Goal: Transaction & Acquisition: Download file/media

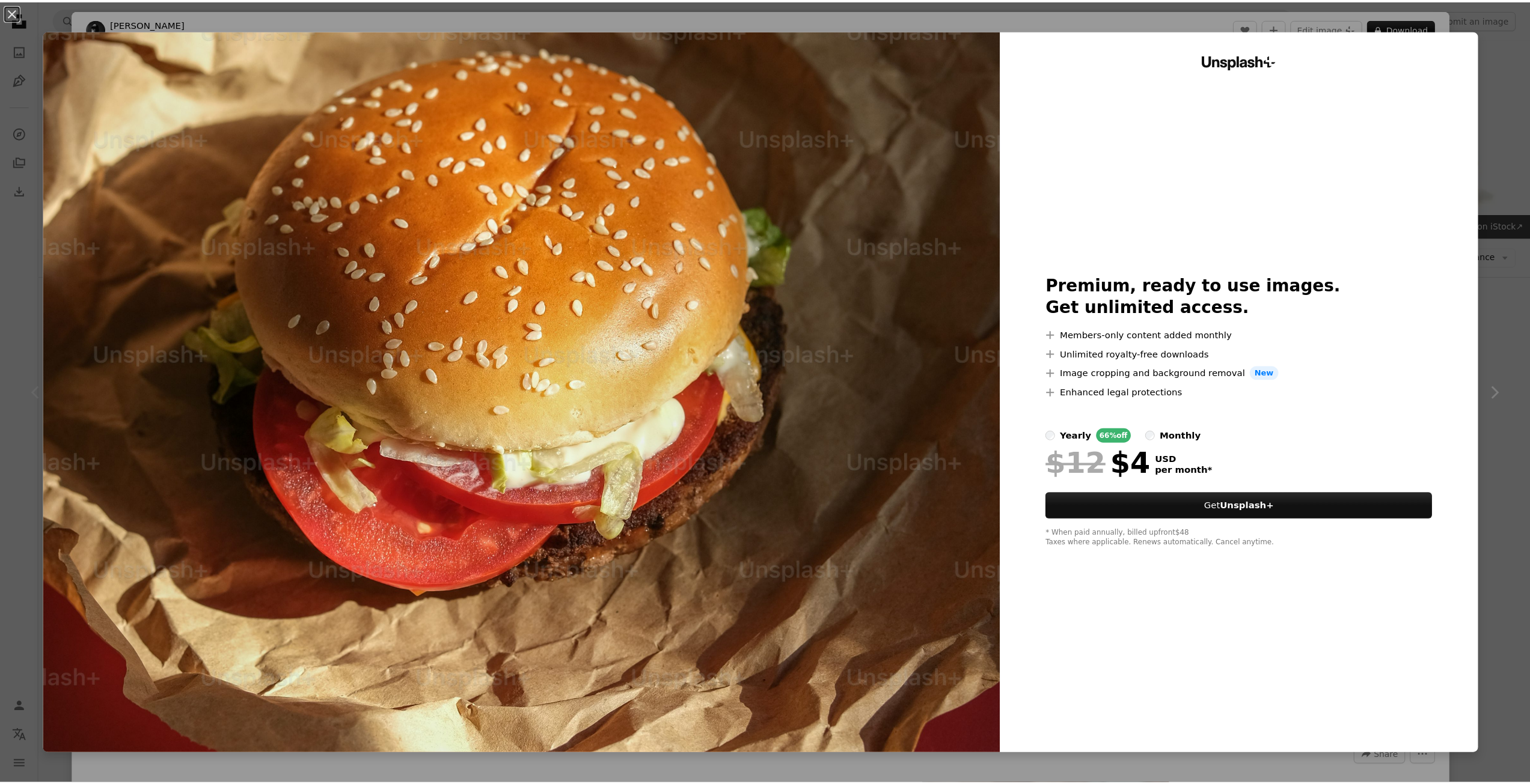
scroll to position [181, 0]
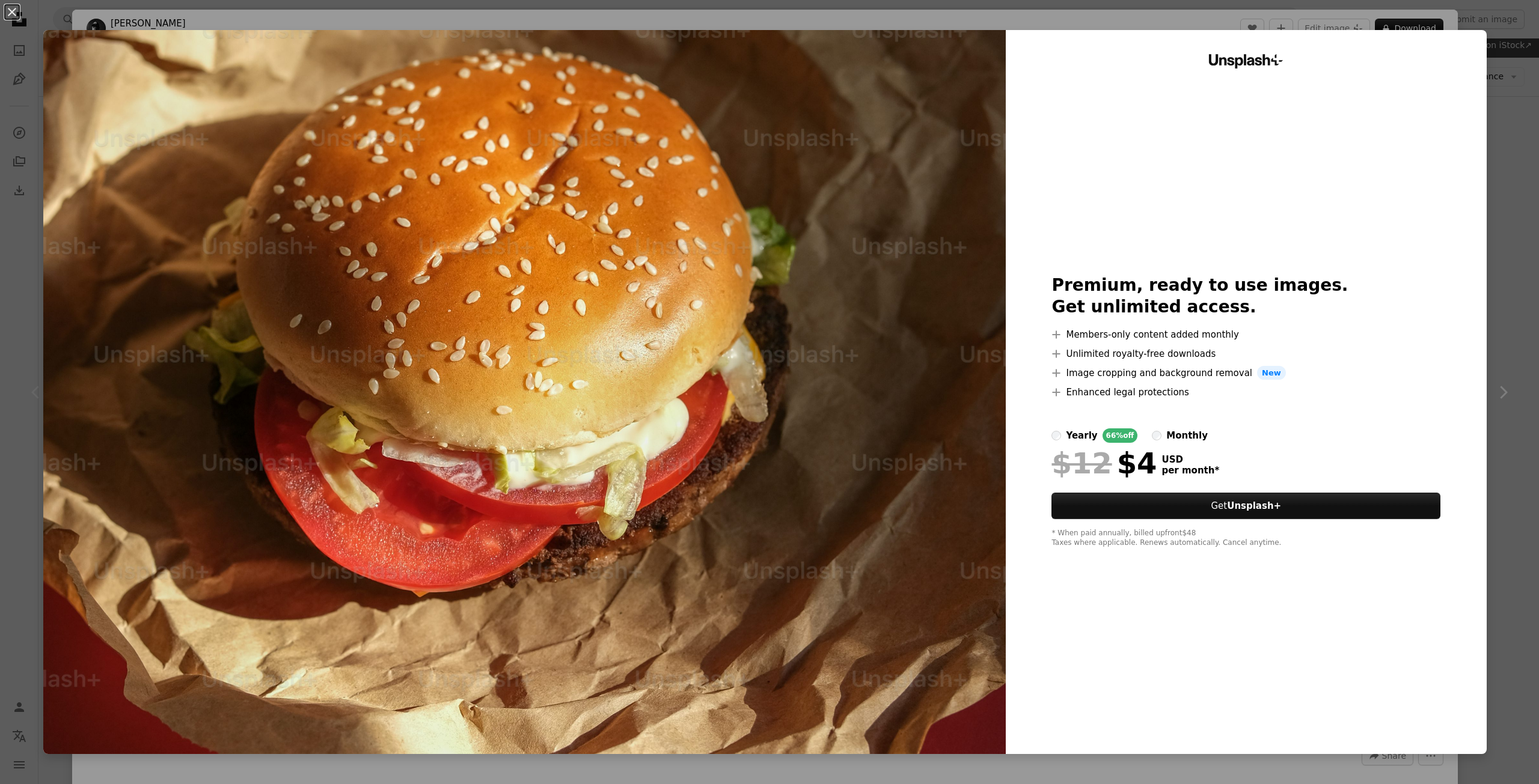
click at [1493, 56] on div "An X shape Unsplash+ Premium, ready to use images. Get unlimited access. A plus…" at bounding box center [770, 392] width 1539 height 784
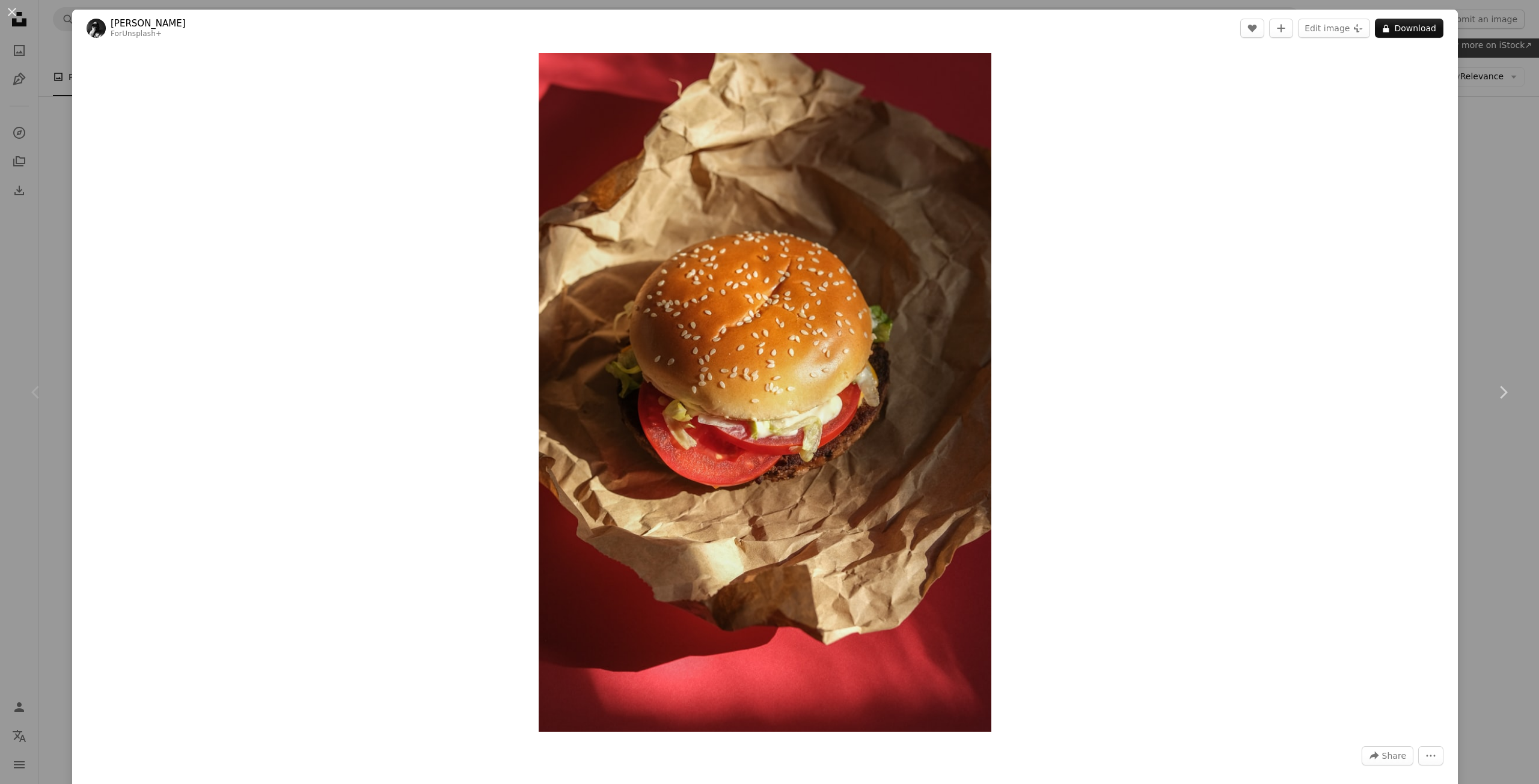
click at [45, 154] on div "An X shape Chevron left Chevron right [PERSON_NAME] For Unsplash+ A heart A plu…" at bounding box center [770, 392] width 1539 height 784
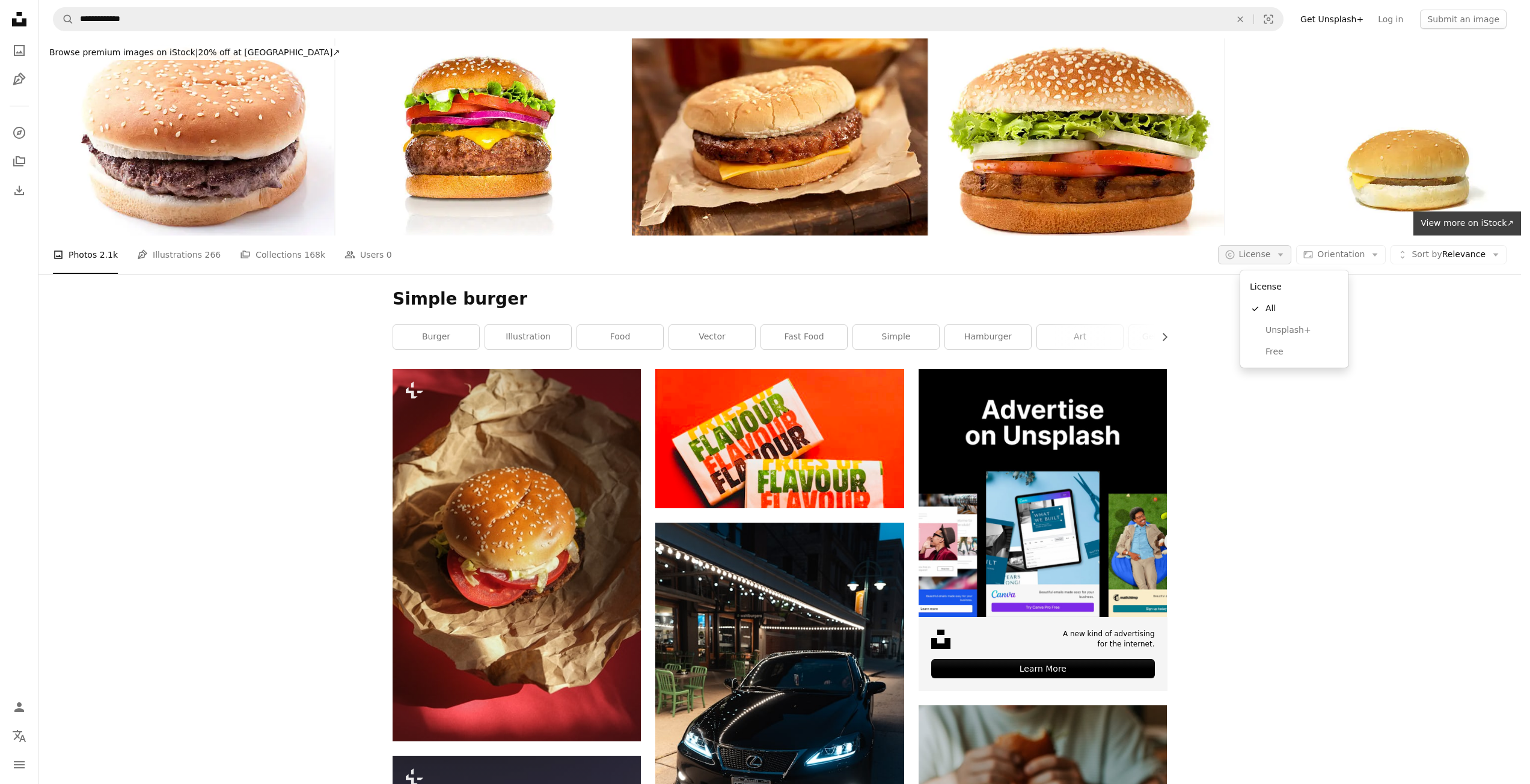
click at [1265, 249] on span "License" at bounding box center [1254, 254] width 32 height 9
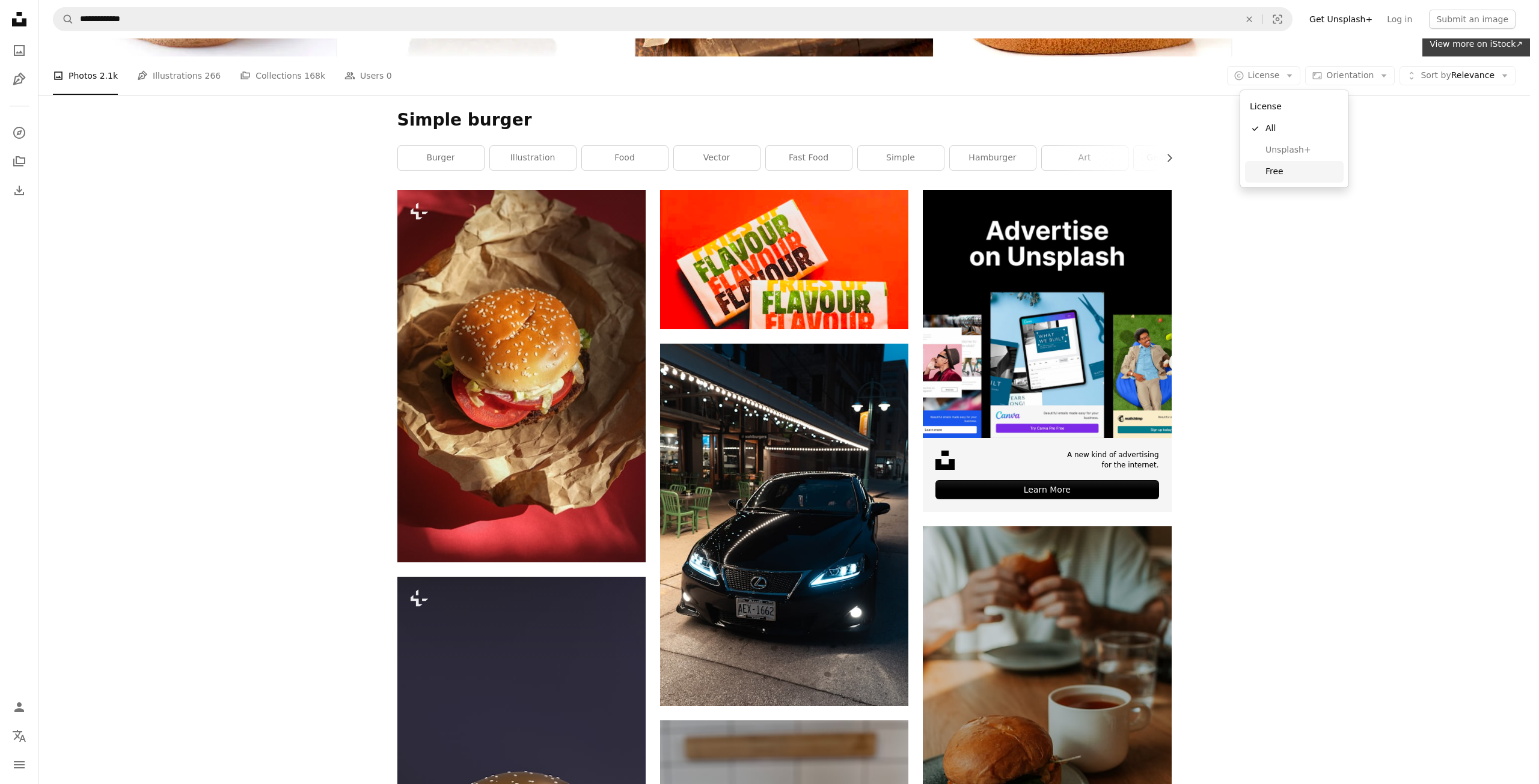
click at [1289, 167] on span "Free" at bounding box center [1302, 172] width 73 height 12
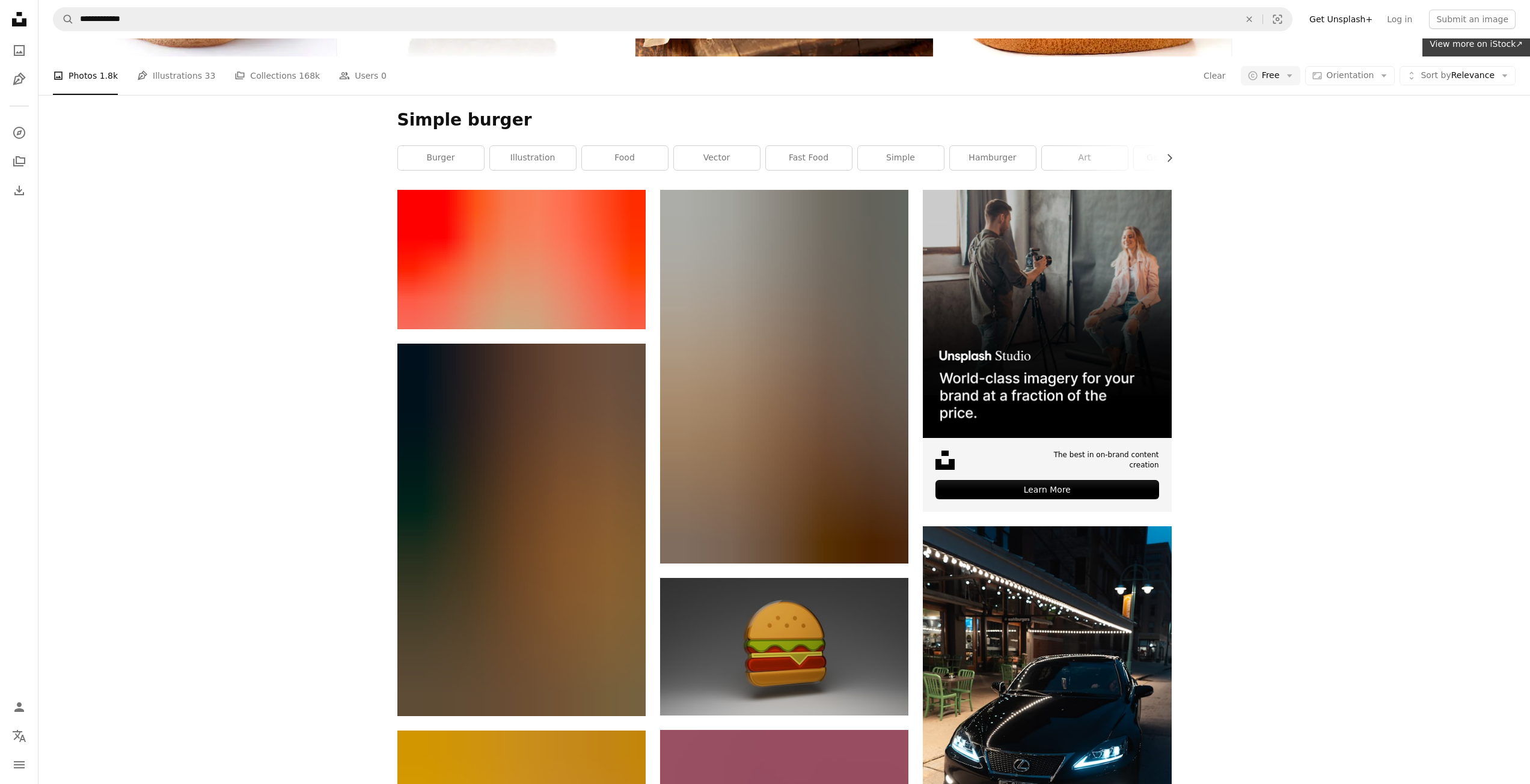
scroll to position [1983, 0]
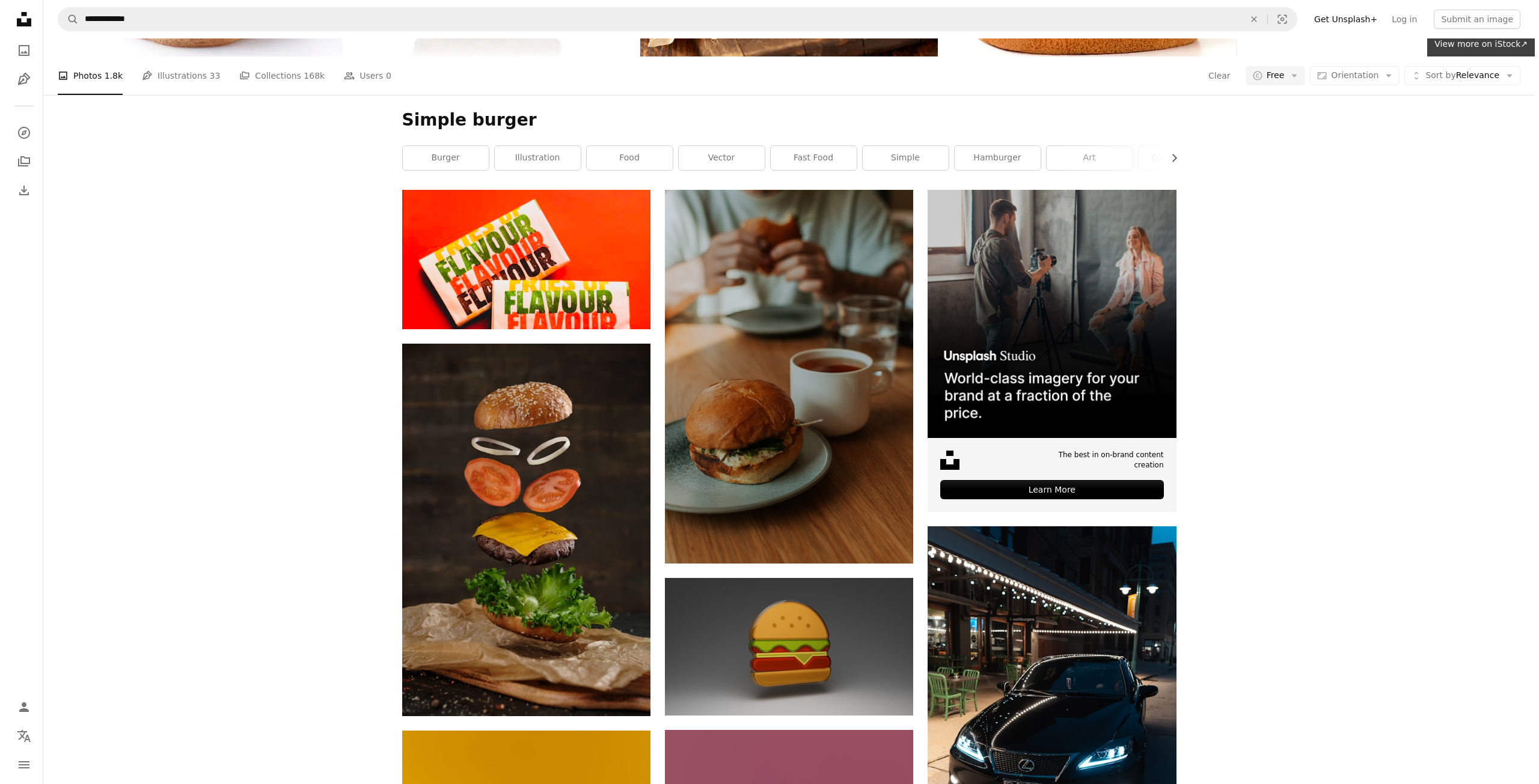
scroll to position [2932, 0]
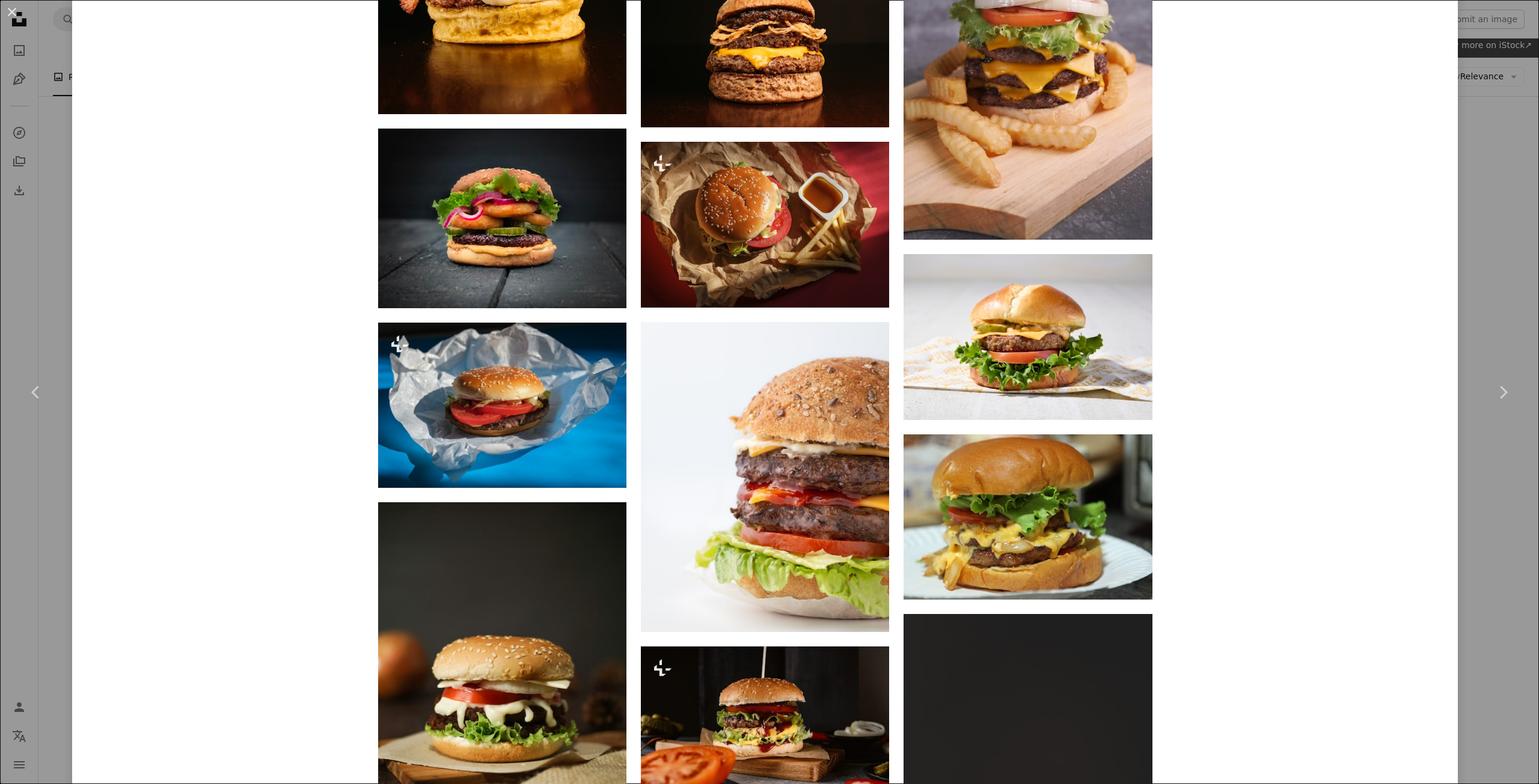
scroll to position [2524, 0]
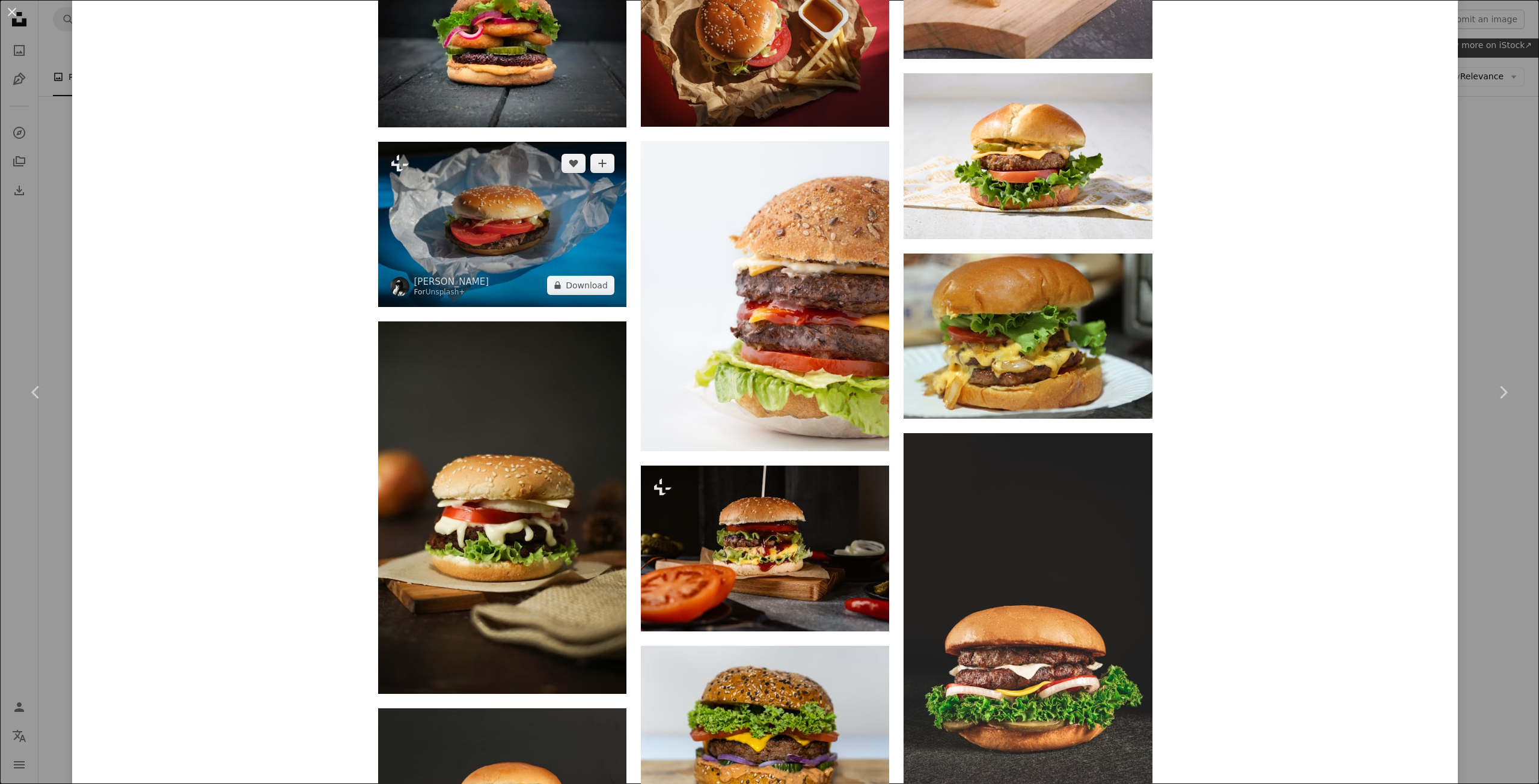
click at [503, 227] on img at bounding box center [502, 225] width 249 height 165
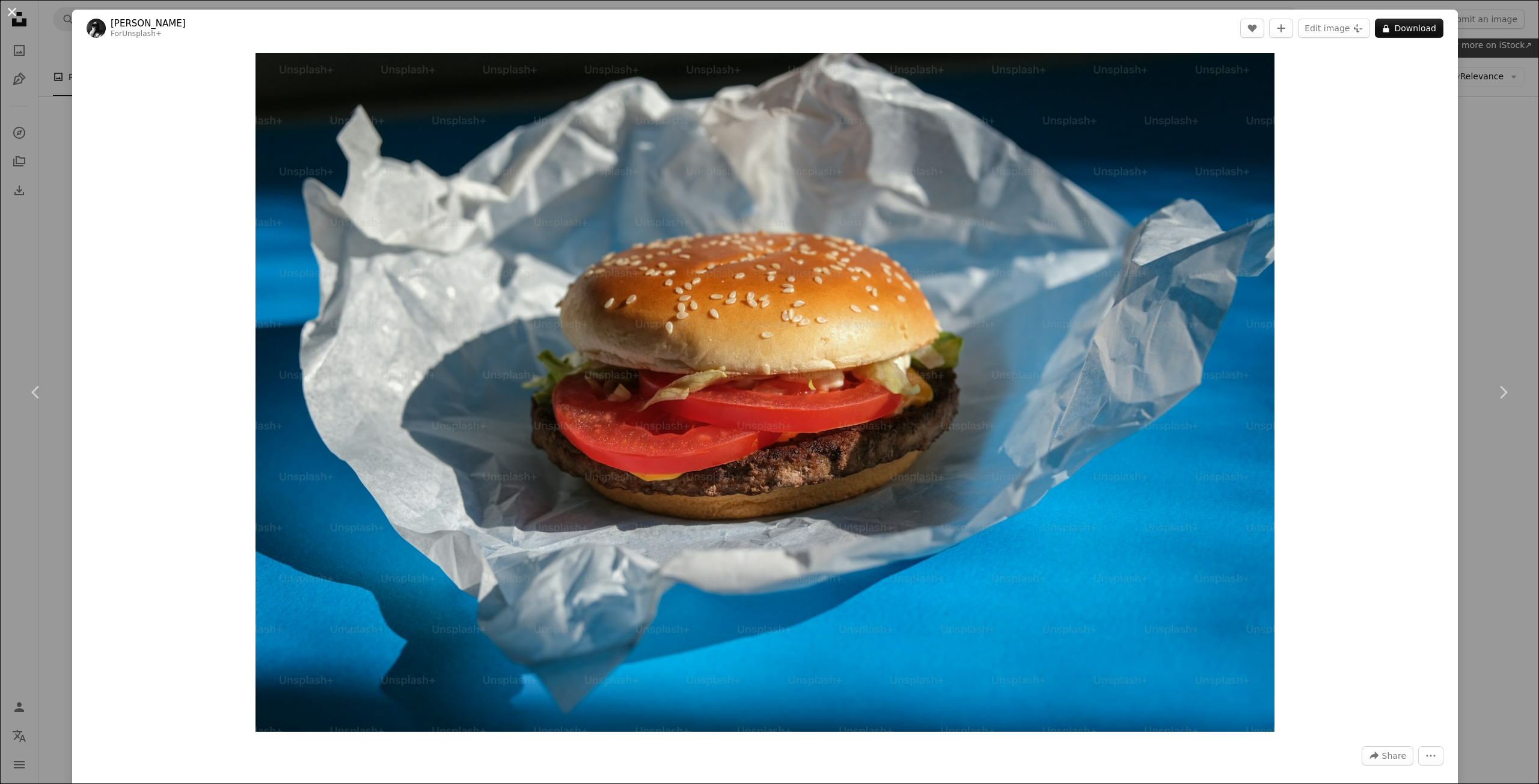
click at [15, 12] on button "An X shape" at bounding box center [12, 12] width 15 height 15
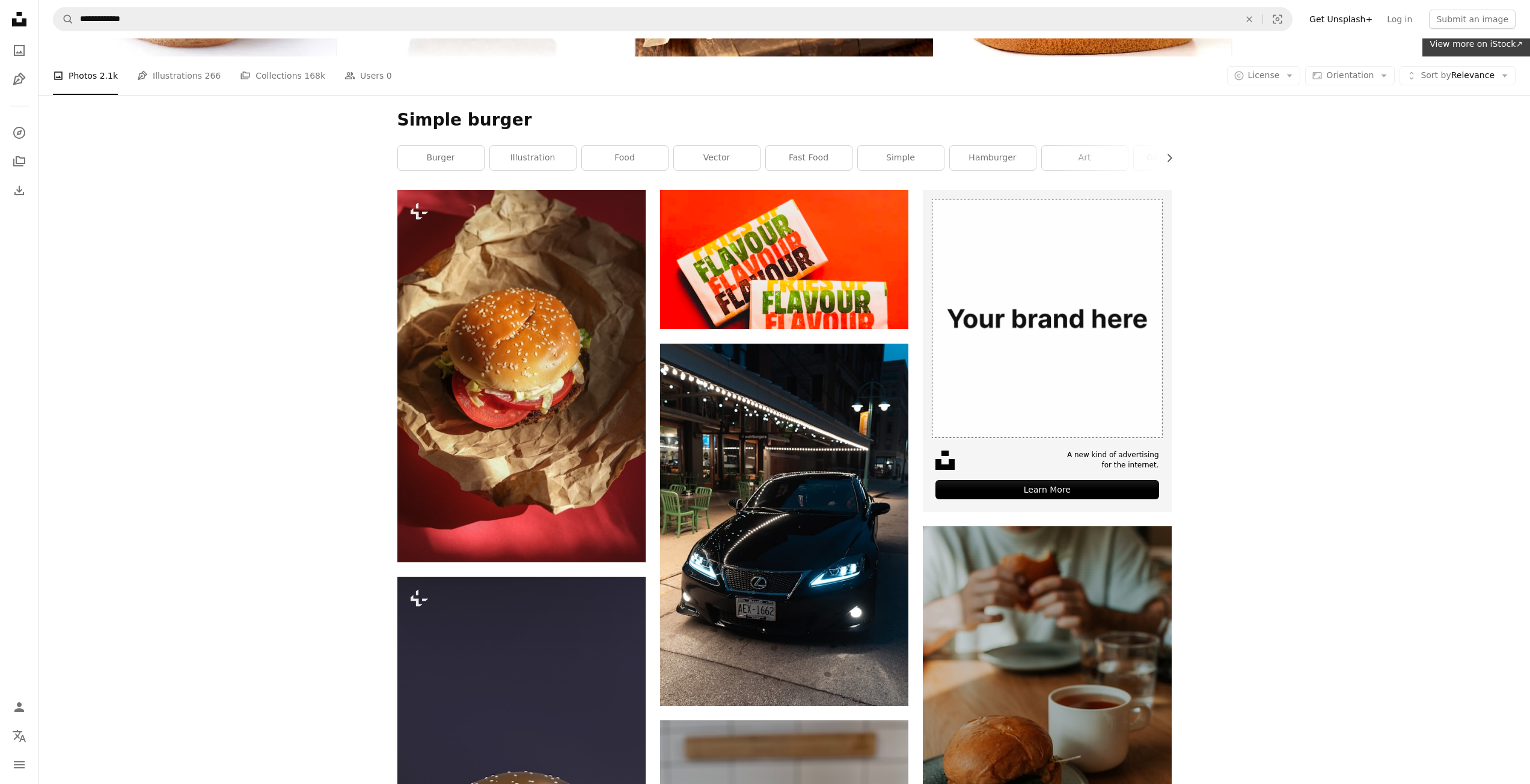
scroll to position [7273, 0]
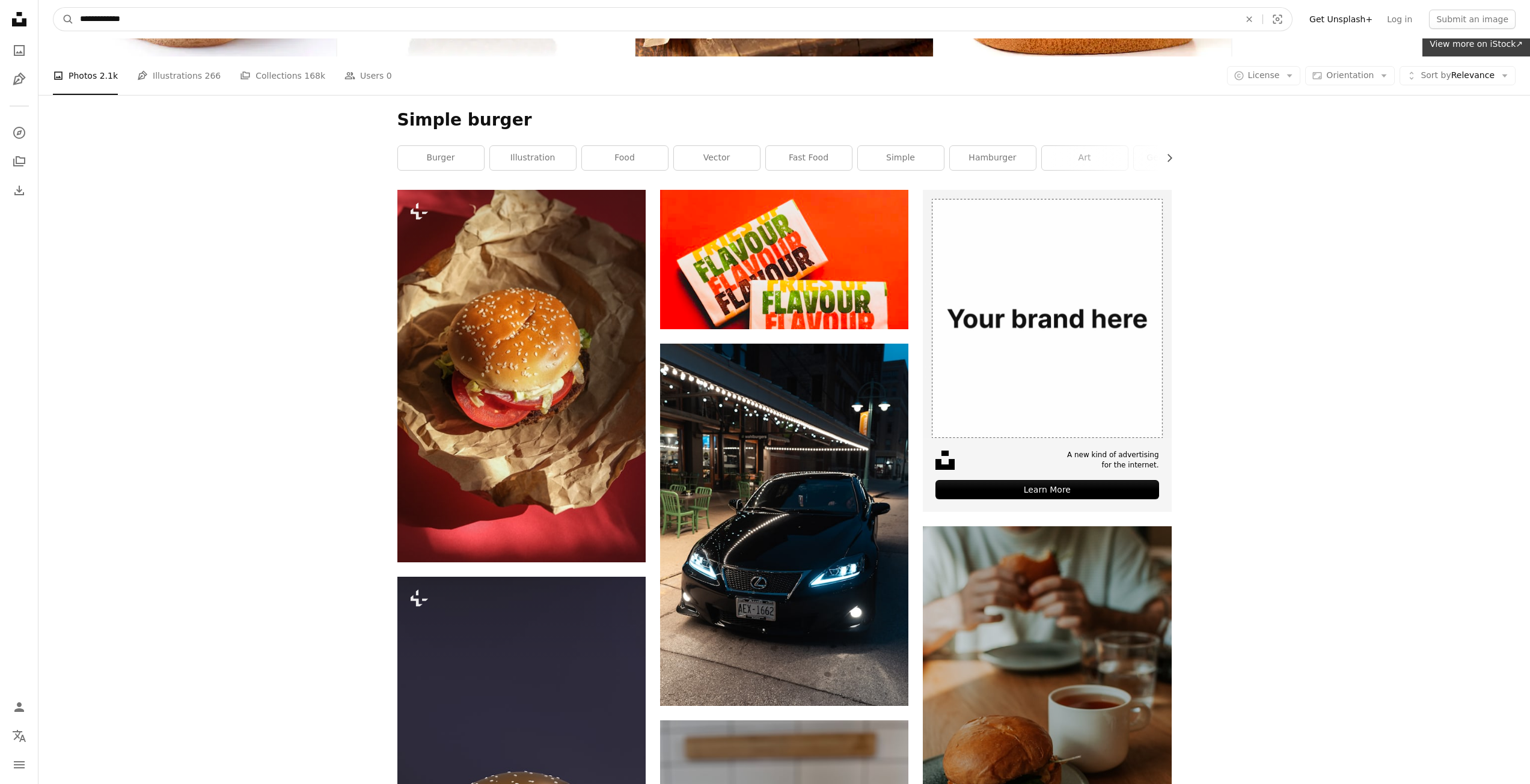
click at [101, 18] on input "**********" at bounding box center [655, 19] width 1163 height 23
type input "******"
click at [53, 8] on button "A magnifying glass" at bounding box center [63, 19] width 20 height 23
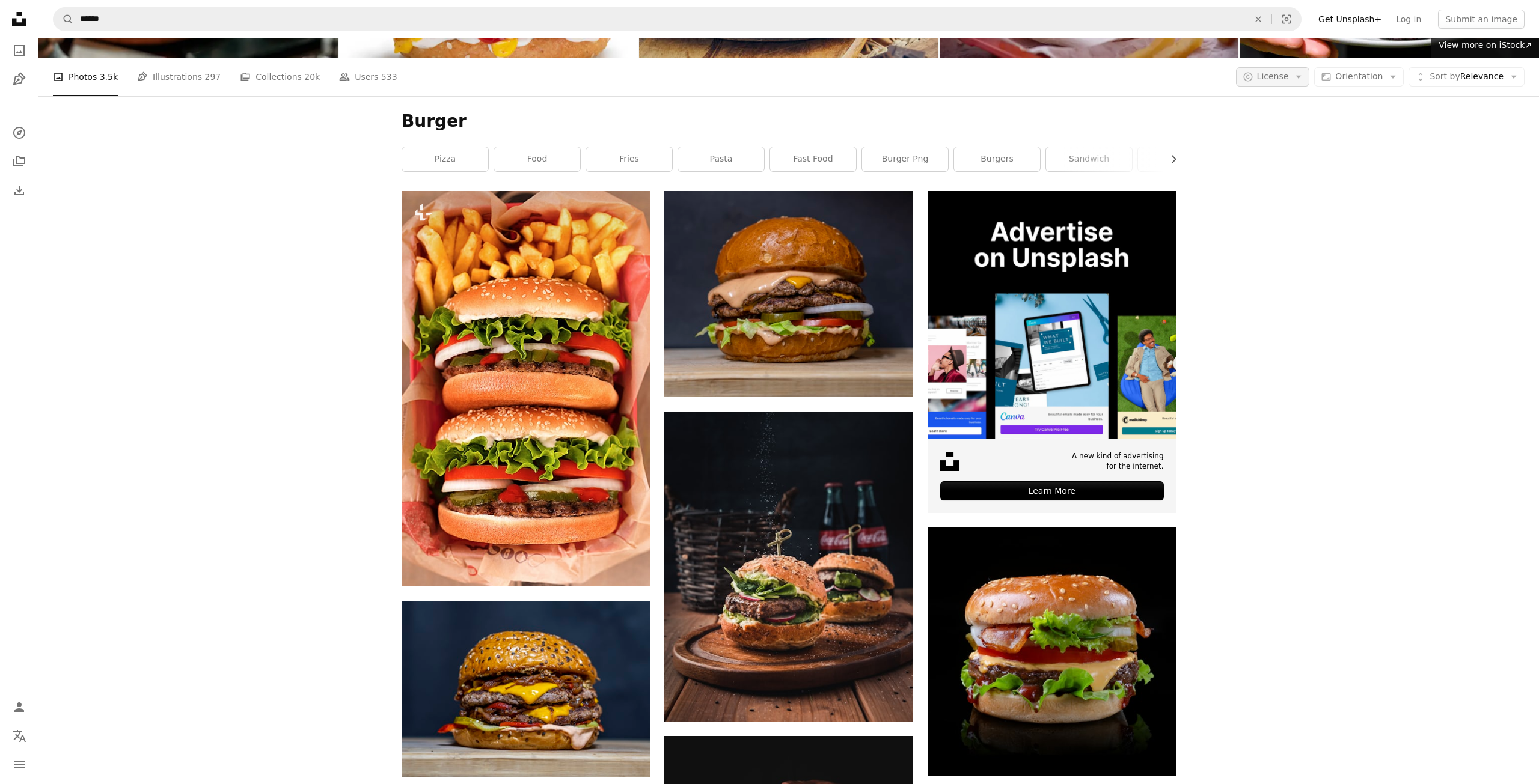
click at [1297, 83] on icon "Arrow down" at bounding box center [1298, 77] width 11 height 11
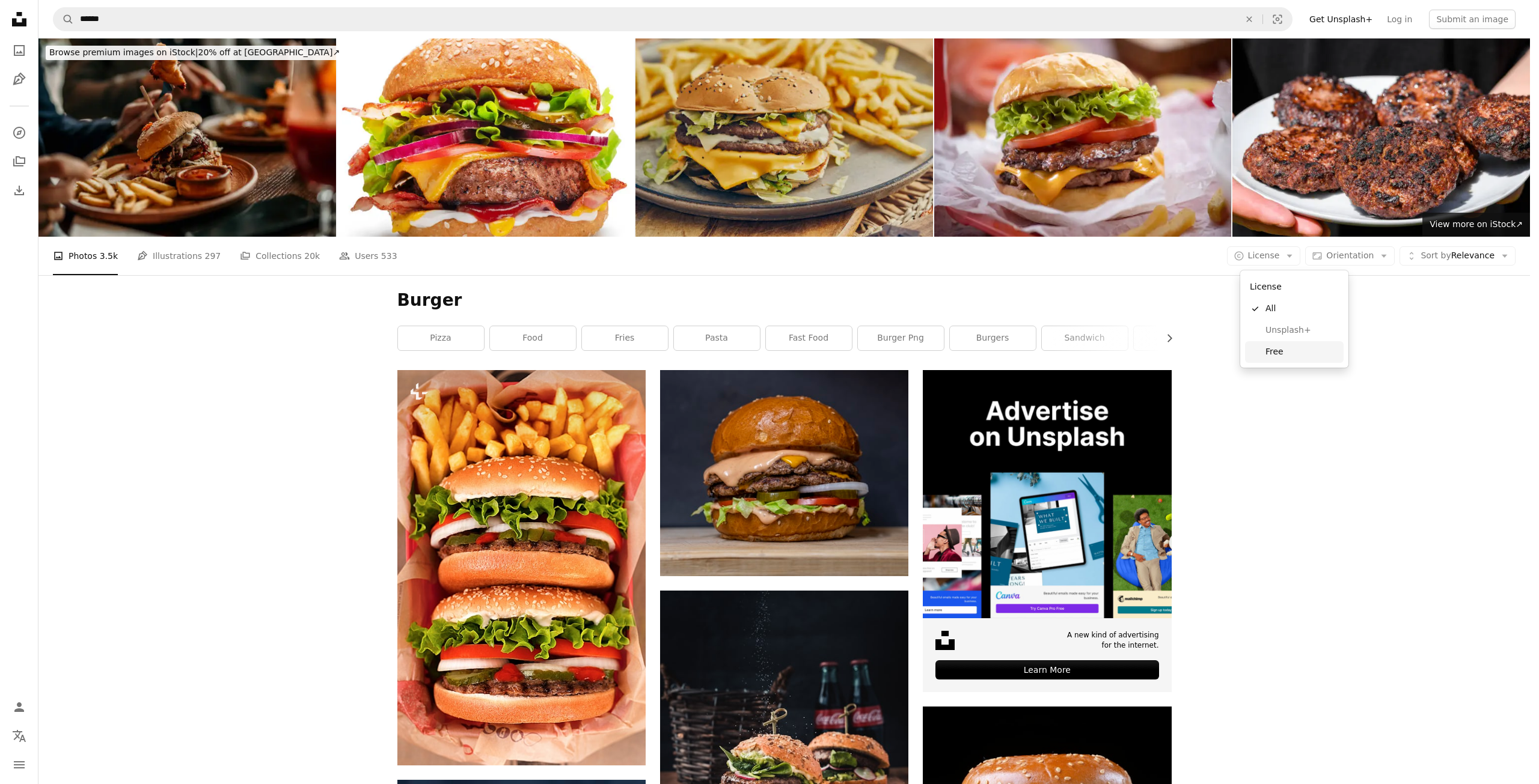
click at [1291, 354] on span "Free" at bounding box center [1302, 353] width 73 height 12
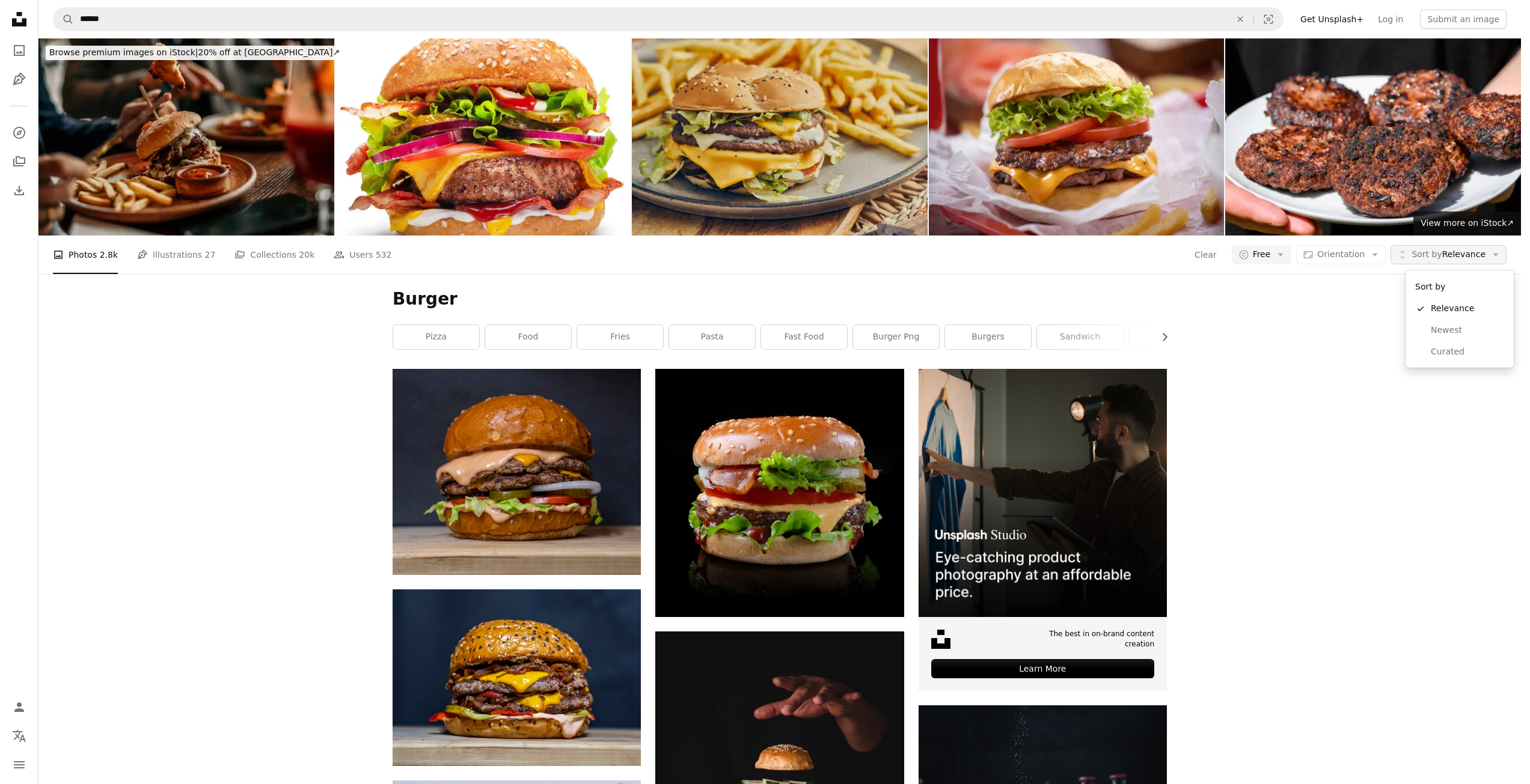
click at [1465, 253] on span "Sort by Relevance" at bounding box center [1449, 255] width 74 height 12
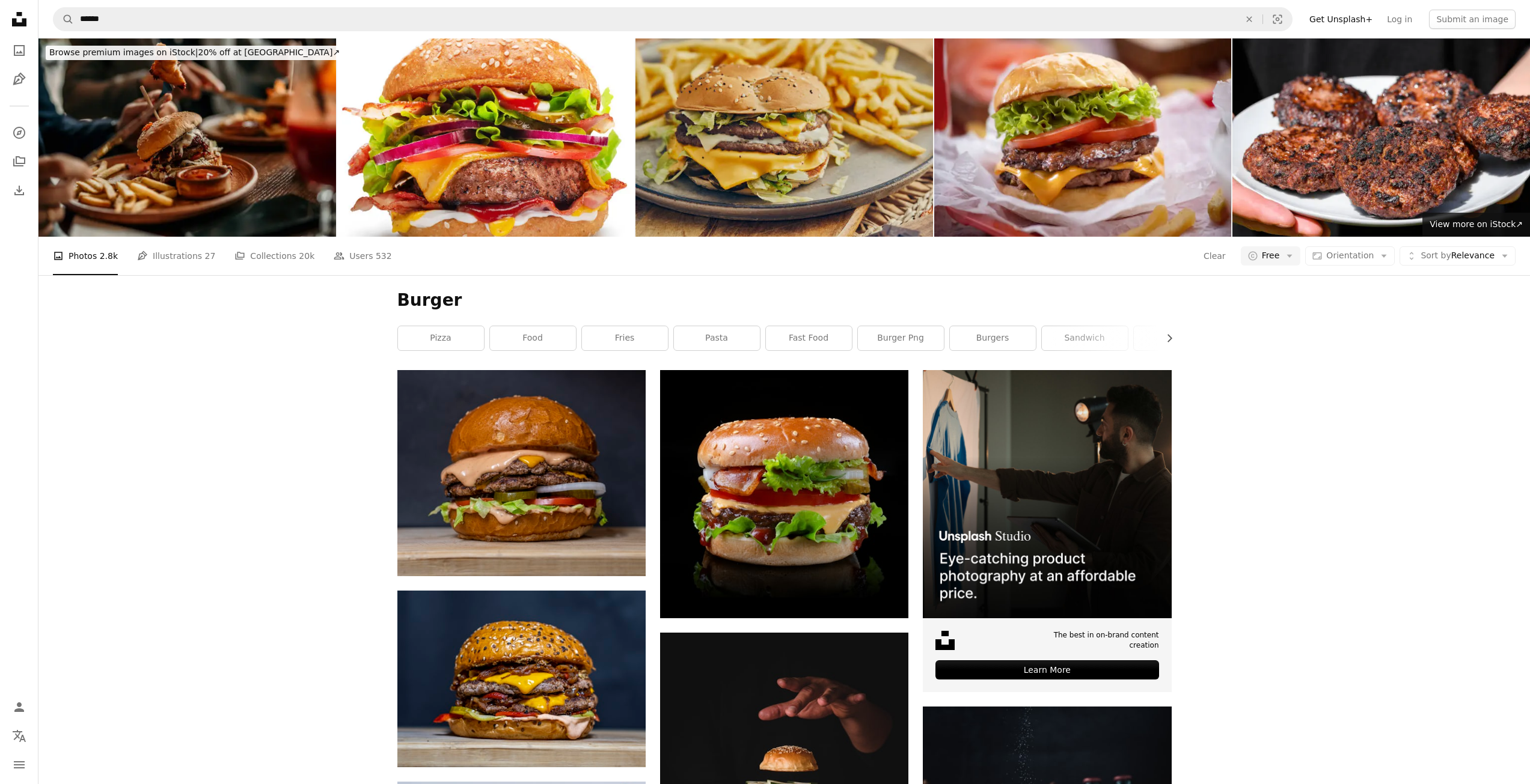
scroll to position [6551, 0]
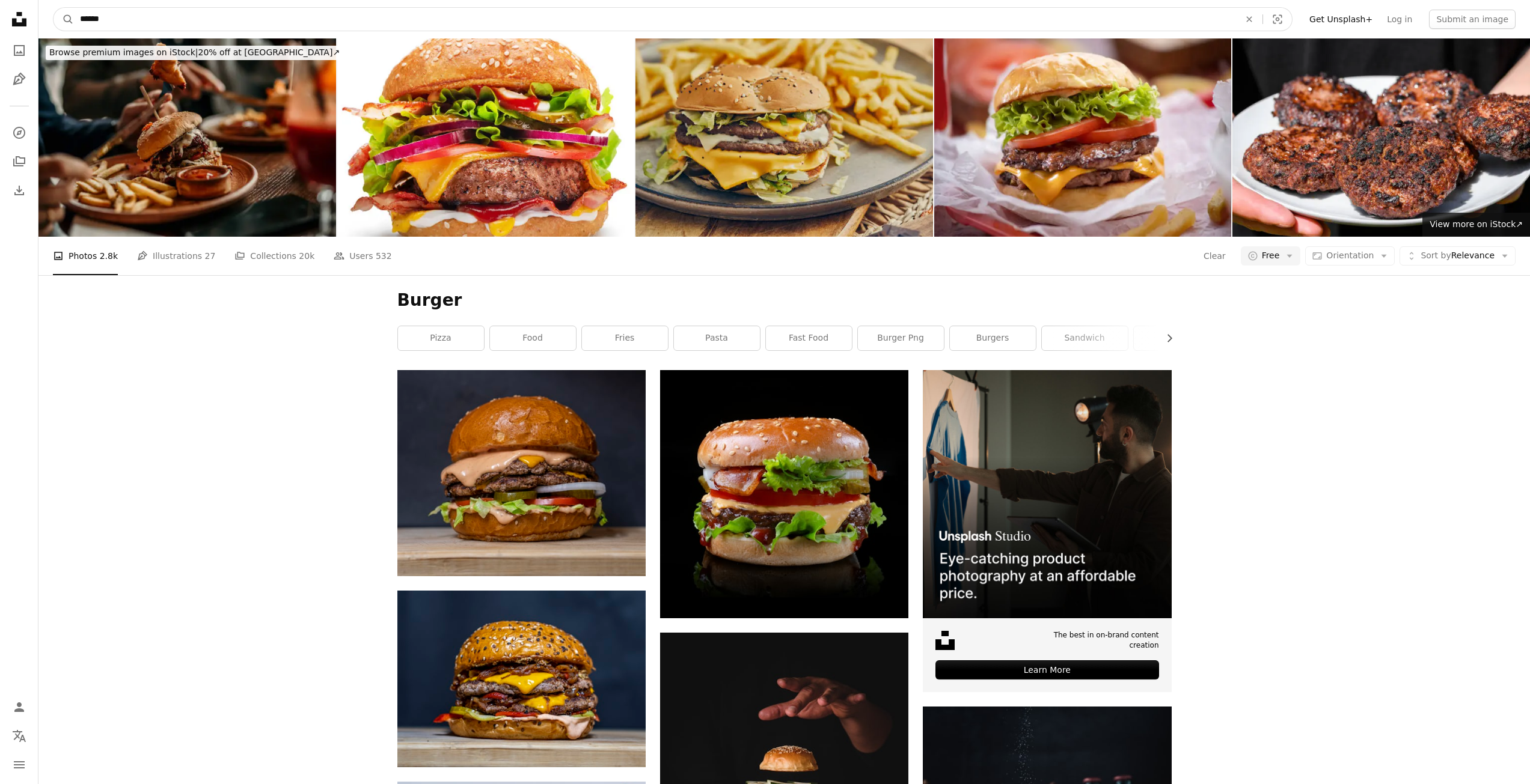
click at [275, 16] on input "******" at bounding box center [655, 19] width 1163 height 23
type input "**********"
click button "A magnifying glass" at bounding box center [63, 19] width 20 height 23
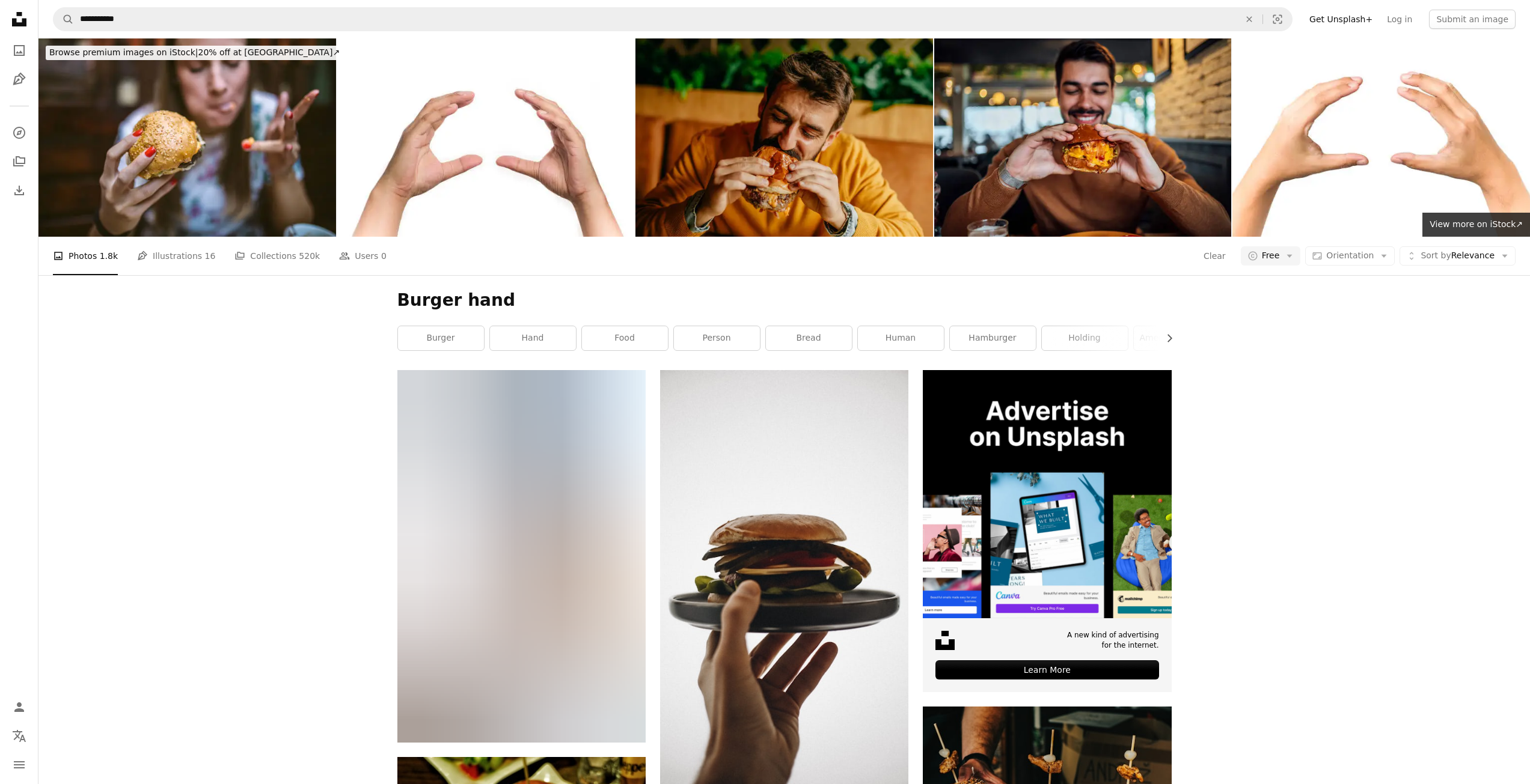
scroll to position [1458, 0]
